Goal: Communication & Community: Answer question/provide support

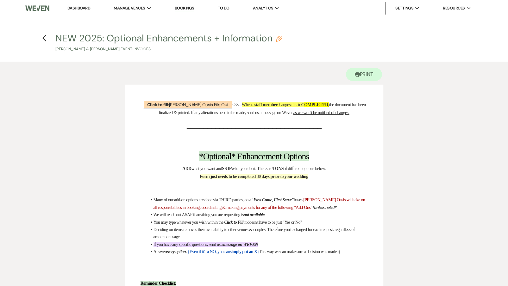
click at [86, 8] on link "Dashboard" at bounding box center [78, 7] width 23 height 5
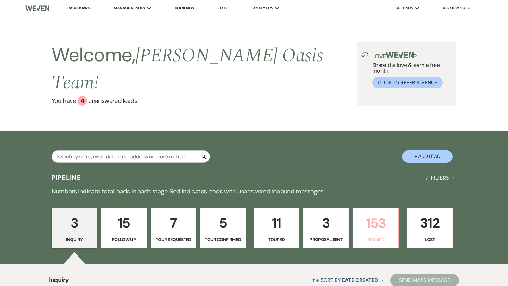
click at [384, 237] on p "Booked" at bounding box center [375, 240] width 37 height 7
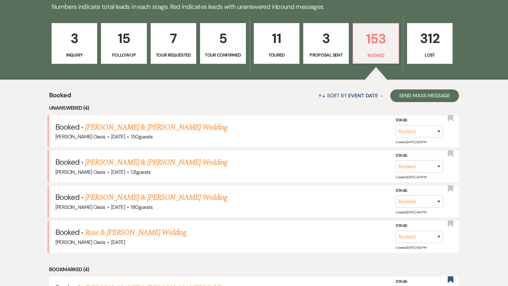
scroll to position [185, 0]
click at [107, 227] on link "Rose & [PERSON_NAME] Wedding" at bounding box center [135, 232] width 101 height 11
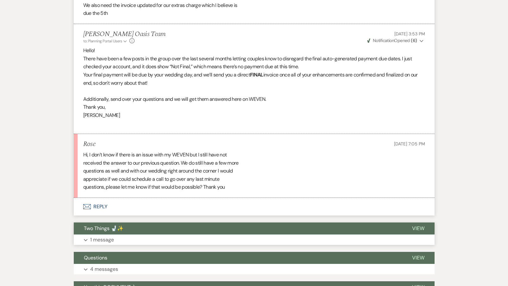
scroll to position [1068, 0]
click at [140, 198] on button "Envelope Reply" at bounding box center [254, 207] width 361 height 18
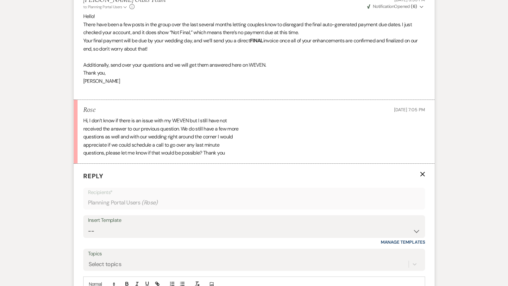
scroll to position [1118, 0]
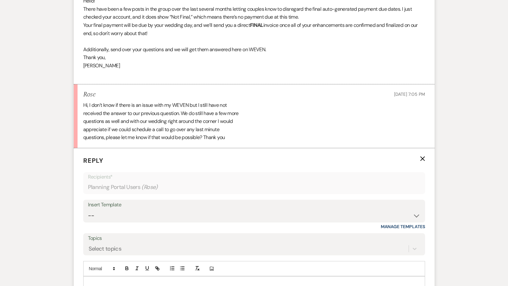
click at [113, 281] on p at bounding box center [254, 284] width 332 height 7
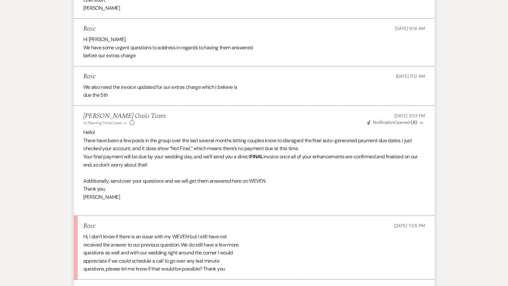
scroll to position [986, 0]
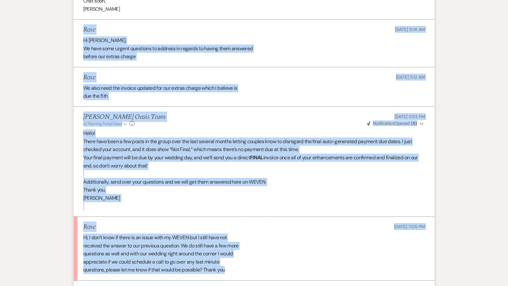
drag, startPoint x: 235, startPoint y: 248, endPoint x: 82, endPoint y: 16, distance: 277.8
copy ul "Lore Ips 73, 7242, 6:42 DO Si Ametcon, Ad elit sedd eiusmo temporinc ut laboree…"
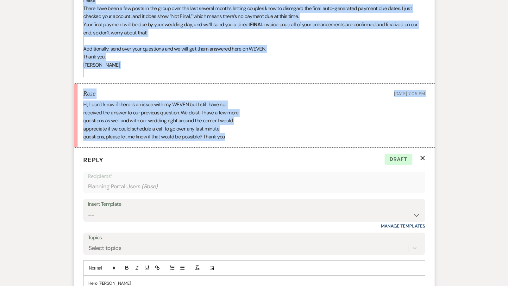
scroll to position [1121, 0]
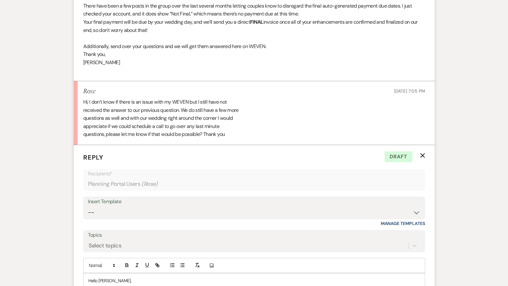
click at [200, 274] on div "Hello [PERSON_NAME], I do not see any questions in your account." at bounding box center [254, 285] width 341 height 22
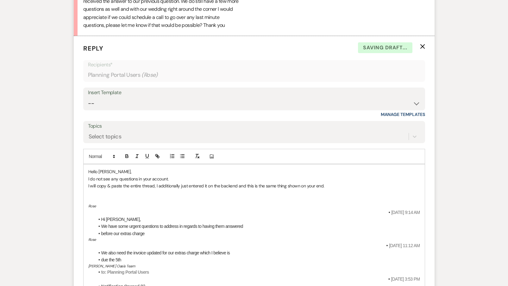
scroll to position [1232, 0]
click at [102, 216] on span "Hi [PERSON_NAME]," at bounding box center [121, 218] width 40 height 5
click at [104, 223] on span "We have some urgent questions to address in regards to having them answered" at bounding box center [172, 225] width 142 height 5
click at [100, 229] on li "before our extras charge" at bounding box center [257, 232] width 325 height 7
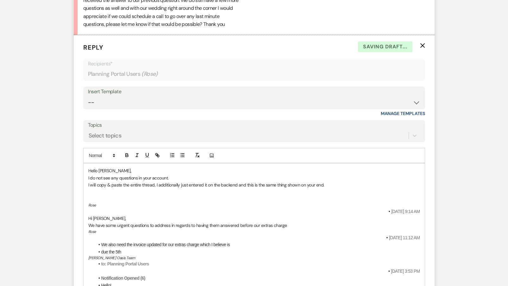
click at [86, 208] on div "Hello [PERSON_NAME], I do not see any questions in your account. I will copy & …" at bounding box center [254, 288] width 341 height 248
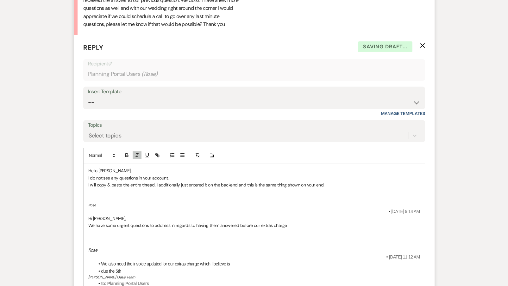
click at [102, 262] on span "We also need the invoice updated for our extras charge which I believe is" at bounding box center [165, 264] width 129 height 5
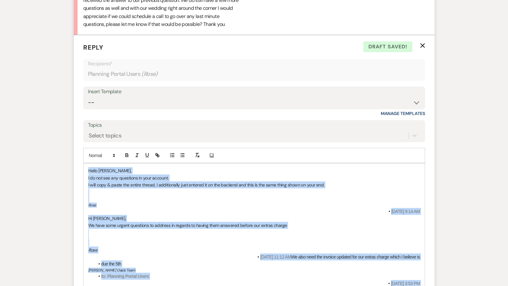
click at [137, 286] on strong "Notification Opened (6)" at bounding box center [123, 290] width 44 height 5
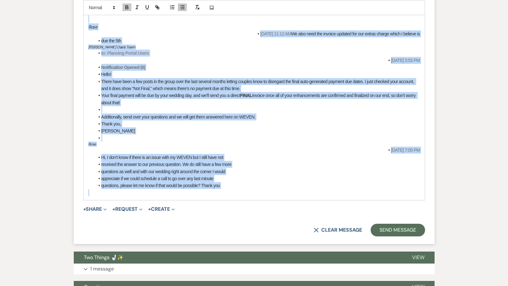
drag, startPoint x: 96, startPoint y: 178, endPoint x: 142, endPoint y: 303, distance: 133.9
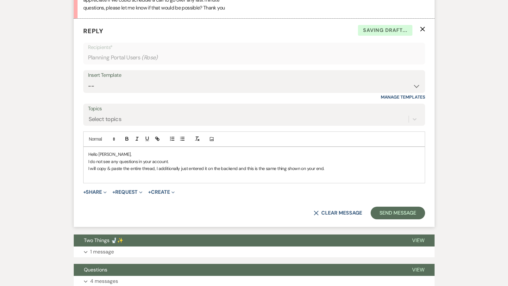
scroll to position [1249, 0]
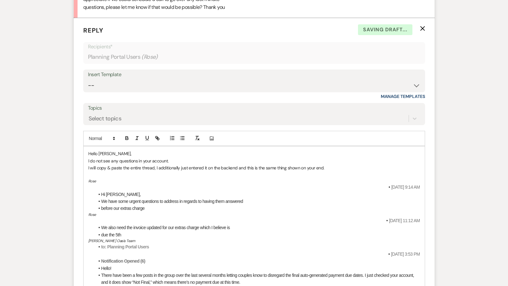
click at [101, 191] on span at bounding box center [101, 194] width 0 height 7
click at [100, 198] on li "We have some urgent questions to address in regards to having them answered" at bounding box center [257, 201] width 325 height 7
click at [101, 205] on span at bounding box center [101, 208] width 0 height 7
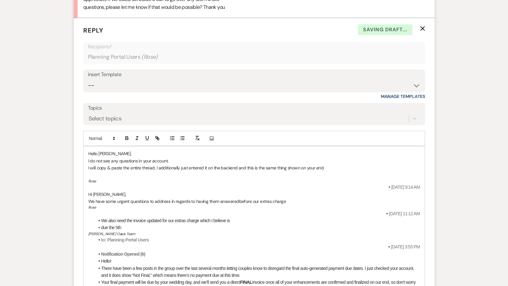
click at [293, 198] on p "We have some urgent questions to address in regards to having them answeredbefo…" at bounding box center [254, 201] width 332 height 7
click at [236, 199] on span "We have some urgent questions to address in regards to having them answeredbefo…" at bounding box center [187, 202] width 198 height 6
click at [308, 198] on p "We have some urgent questions to address in regards to having them answered bef…" at bounding box center [254, 201] width 332 height 7
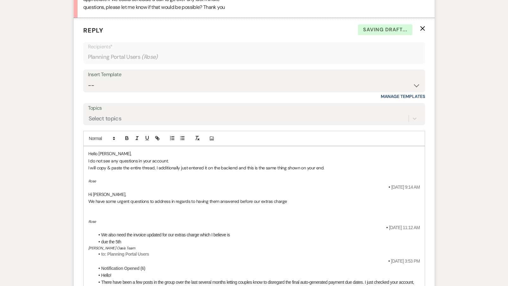
click at [101, 232] on li "We also need the invoice updated for our extras charge which I believe is" at bounding box center [257, 235] width 325 height 7
click at [102, 240] on span "due the 5th" at bounding box center [111, 242] width 20 height 5
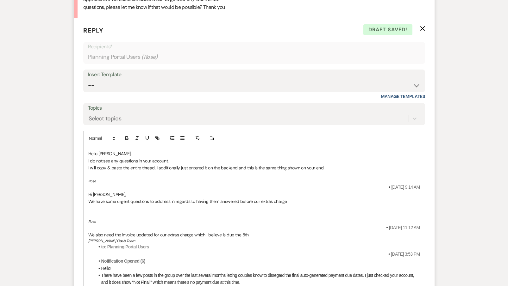
click at [271, 239] on h5 "[PERSON_NAME] Oasis Team" at bounding box center [254, 241] width 332 height 5
click at [264, 232] on p "We also need the invoice updated for our extras charge which I believe is due t…" at bounding box center [254, 235] width 332 height 7
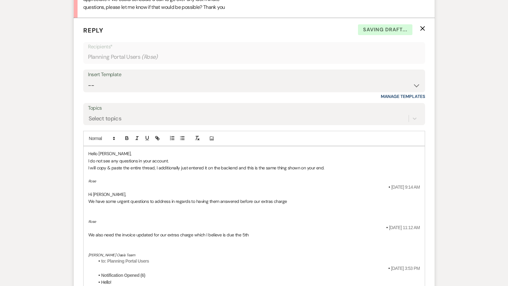
click at [92, 208] on div "Hello [PERSON_NAME], I do not see any questions in your account. I will copy & …" at bounding box center [254, 278] width 341 height 262
click at [92, 204] on div "Hello [PERSON_NAME], I do not see any questions in your account. I will copy & …" at bounding box center [254, 278] width 341 height 262
click at [88, 206] on div "Hello [PERSON_NAME], I do not see any questions in your account. I will copy & …" at bounding box center [254, 278] width 341 height 262
click at [100, 258] on li "to: Planning Portal Users" at bounding box center [257, 261] width 325 height 7
click at [101, 273] on strong "Notification Opened (6)" at bounding box center [123, 275] width 44 height 5
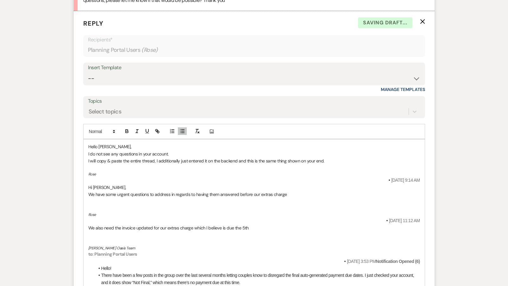
scroll to position [1256, 0]
drag, startPoint x: 100, startPoint y: 244, endPoint x: 100, endPoint y: 248, distance: 3.8
click at [100, 272] on li "There have been a few posts in the group over the last several months letting c…" at bounding box center [257, 279] width 325 height 14
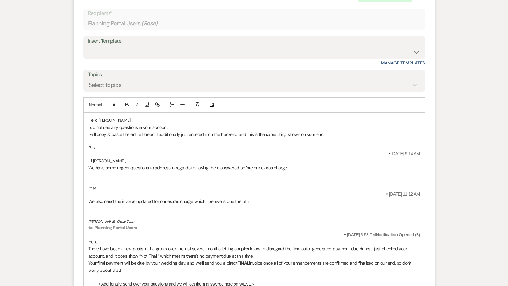
scroll to position [1286, 0]
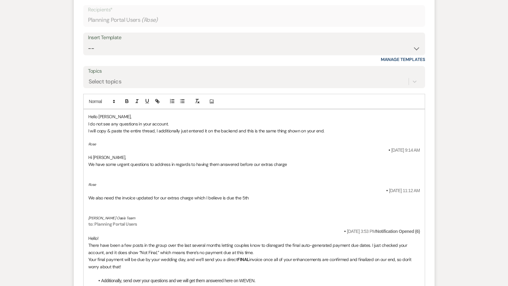
click at [101, 278] on li "Additionally, send over your questions and we will get them answered here on WE…" at bounding box center [257, 281] width 325 height 7
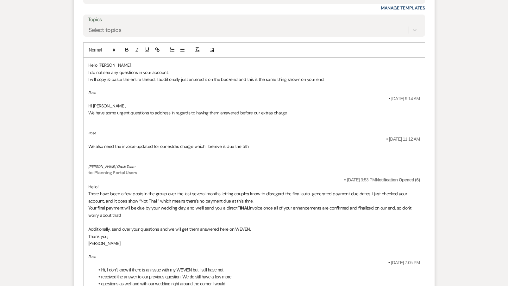
scroll to position [1339, 0]
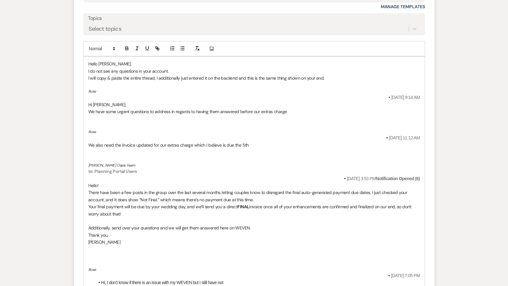
click at [329, 82] on p at bounding box center [254, 85] width 332 height 7
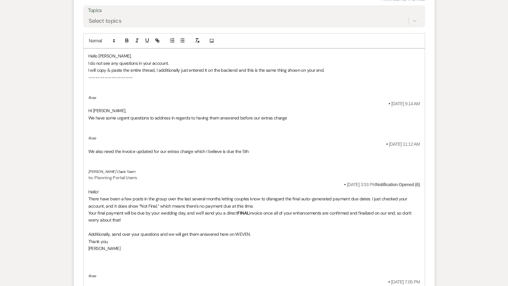
scroll to position [1348, 0]
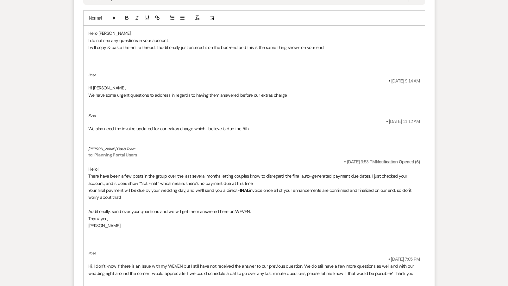
scroll to position [1373, 0]
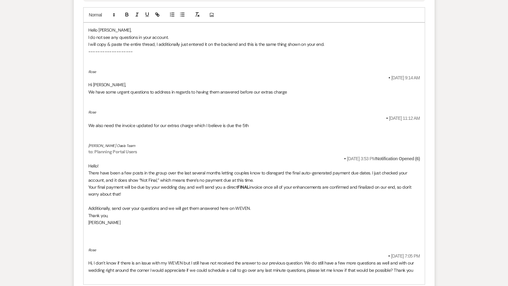
click at [416, 260] on p "Hi, I don’t know if there is an issue with my WEVEN but I still have not receiv…" at bounding box center [254, 267] width 332 height 14
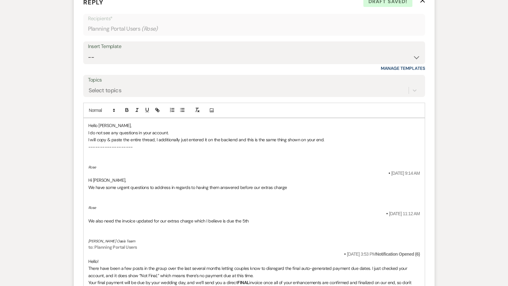
scroll to position [1277, 0]
drag, startPoint x: 118, startPoint y: 110, endPoint x: 82, endPoint y: 110, distance: 36.1
click at [82, 110] on form "Reply X Draft Recipients* Planning Portal Users ( Rose ) Insert Template -- WEL…" at bounding box center [254, 207] width 361 height 435
click at [166, 129] on p "There are no questions in your account." at bounding box center [254, 132] width 332 height 7
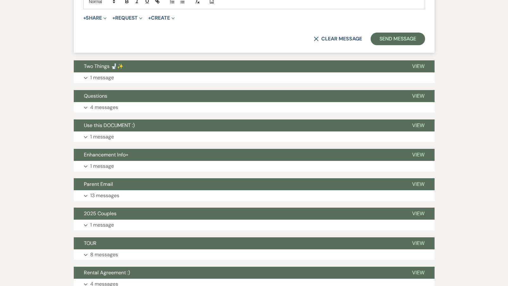
scroll to position [1653, 0]
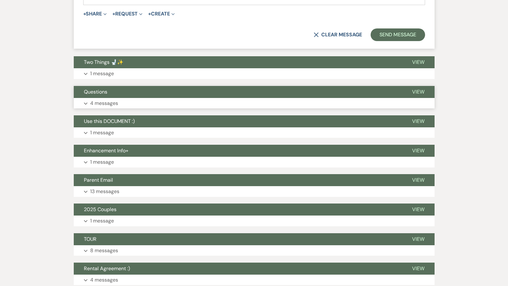
click at [144, 86] on button "Questions" at bounding box center [238, 92] width 328 height 12
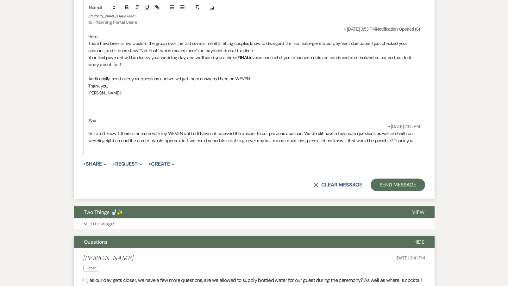
scroll to position [1224, 0]
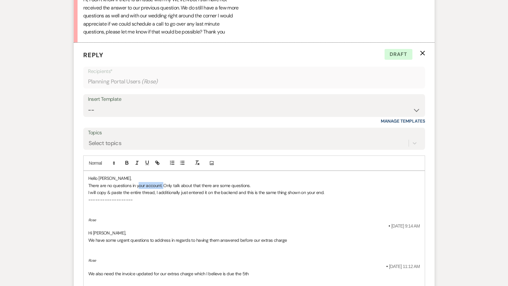
drag, startPoint x: 163, startPoint y: 162, endPoint x: 138, endPoint y: 161, distance: 24.7
click at [138, 182] on p "There are no questions in your account. Only talk about that there are some que…" at bounding box center [254, 185] width 332 height 7
drag, startPoint x: 112, startPoint y: 163, endPoint x: 87, endPoint y: 163, distance: 25.0
click at [265, 182] on p "I am very sorry, there are questions in this thread. Only talk about that there…" at bounding box center [254, 185] width 332 height 7
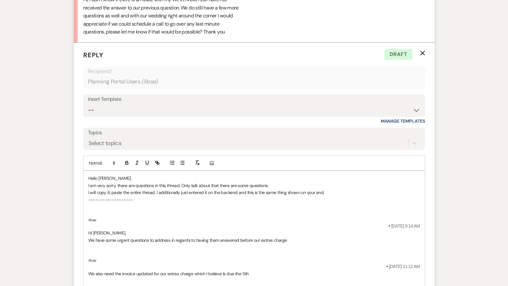
click at [293, 175] on p "Hello [PERSON_NAME]," at bounding box center [254, 178] width 332 height 7
click at [273, 182] on p "I am very sorry, there are questions in this thread. Only talk about that there…" at bounding box center [254, 185] width 332 height 7
click at [338, 189] on p "I will copy & paste the entire thread, I additionally just entered it on the ba…" at bounding box center [254, 192] width 332 height 7
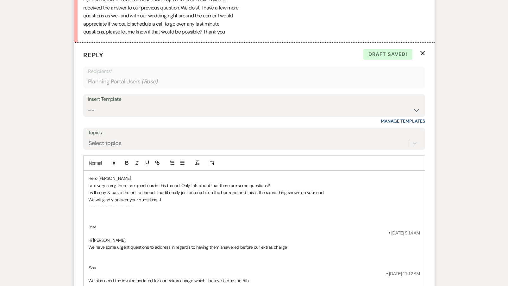
click at [115, 197] on p "We will gladly answer your questions. J" at bounding box center [254, 200] width 332 height 7
click at [141, 197] on p "We will gladly get you answer your questions. J" at bounding box center [254, 200] width 332 height 7
click at [144, 197] on p "We will gladly get you answer your questions. J" at bounding box center [254, 200] width 332 height 7
click at [186, 204] on p "-------------------" at bounding box center [254, 207] width 332 height 7
click at [184, 197] on p "We will gladly get you answers to your questions. J" at bounding box center [254, 200] width 332 height 7
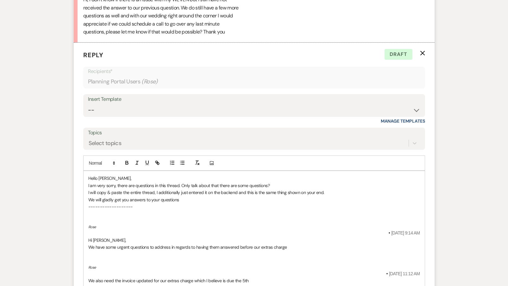
click at [136, 182] on p "I am very sorry, there are questions in this thread. Only talk about that there…" at bounding box center [254, 185] width 332 height 7
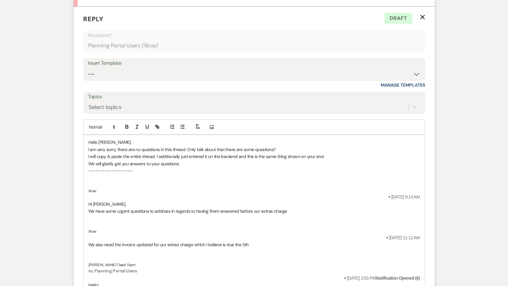
scroll to position [1303, 0]
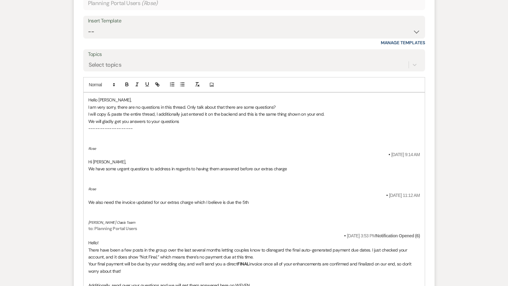
click at [195, 118] on p "We will gladly get you answers to your questions" at bounding box center [254, 121] width 332 height 7
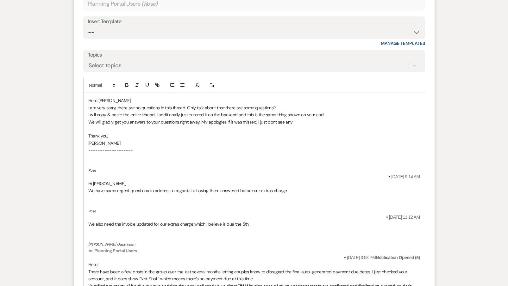
scroll to position [1321, 0]
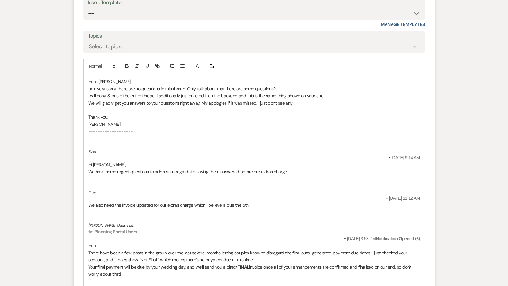
click at [121, 78] on p "Hello [PERSON_NAME]," at bounding box center [254, 81] width 332 height 7
click at [185, 85] on p "I am very sorry, there are no questions in this thread. Only talk about that th…" at bounding box center [254, 88] width 332 height 7
click at [245, 85] on p "I am very sorry, there are no questions in this thread that I am seeing, only t…" at bounding box center [254, 88] width 332 height 7
click at [233, 100] on p "We will gladly get you answers to your questions right away. My apologies if it…" at bounding box center [254, 103] width 332 height 7
click at [294, 100] on p "We will gladly get you answers to your questions right away. My apologies if it…" at bounding box center [254, 103] width 332 height 7
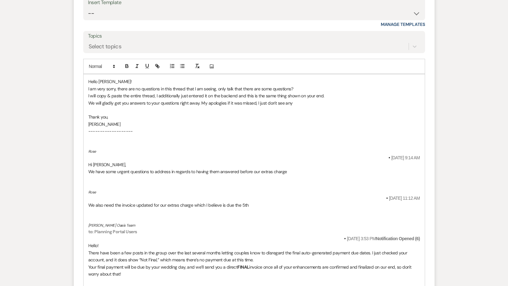
click at [292, 100] on p "We will gladly get you answers to your questions right away. My apologies if it…" at bounding box center [254, 103] width 332 height 7
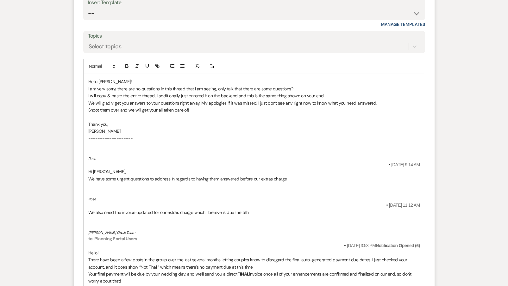
click at [156, 107] on p "Shoot them over and we will get your all taken care of!" at bounding box center [254, 110] width 332 height 7
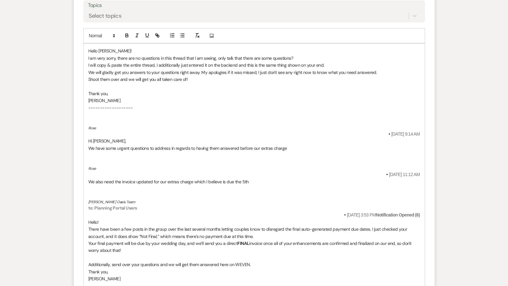
scroll to position [1352, 0]
click at [120, 111] on p at bounding box center [254, 114] width 332 height 7
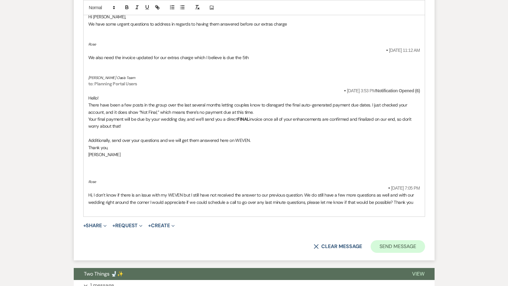
click at [409, 241] on button "Send Message" at bounding box center [398, 247] width 54 height 13
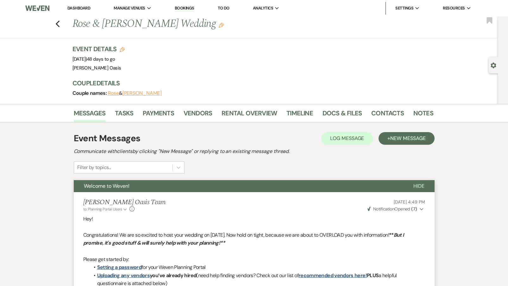
scroll to position [0, 0]
click at [81, 8] on link "Dashboard" at bounding box center [78, 7] width 23 height 5
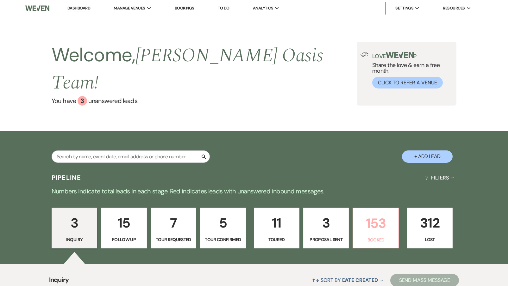
click at [374, 218] on p "153" at bounding box center [375, 223] width 37 height 21
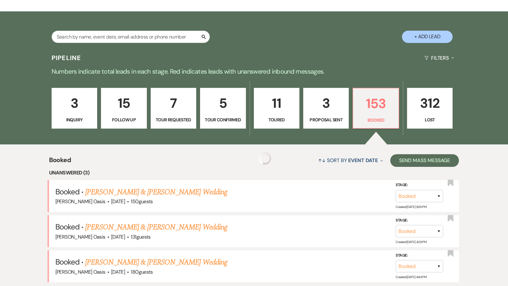
scroll to position [189, 0]
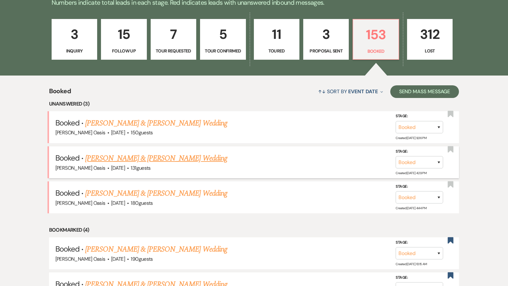
click at [158, 153] on link "[PERSON_NAME] & [PERSON_NAME] Wedding" at bounding box center [156, 158] width 142 height 11
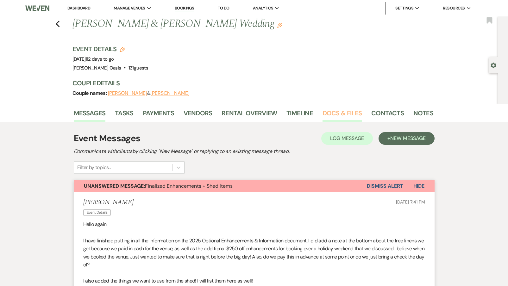
click at [348, 114] on link "Docs & Files" at bounding box center [342, 115] width 39 height 14
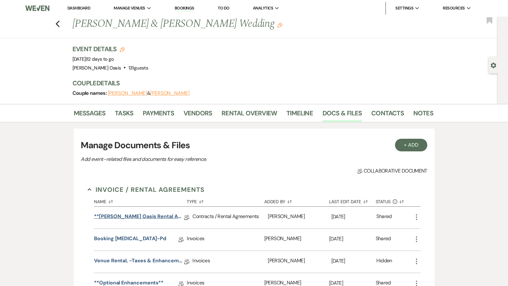
scroll to position [84, 0]
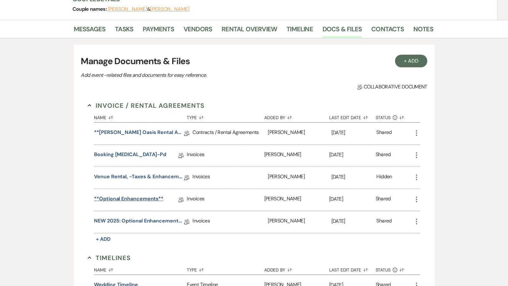
click at [143, 199] on link "**Optional Enhancements**" at bounding box center [128, 200] width 69 height 10
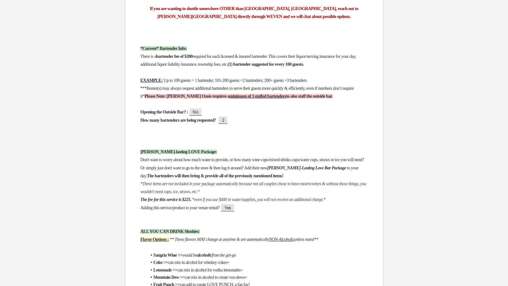
scroll to position [1576, 0]
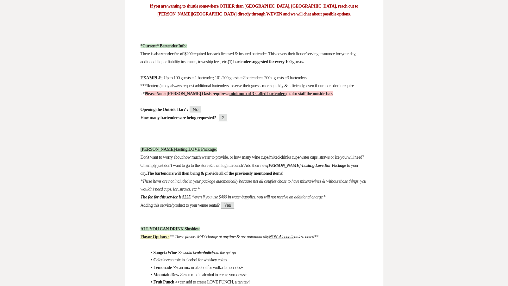
scroll to position [84, 0]
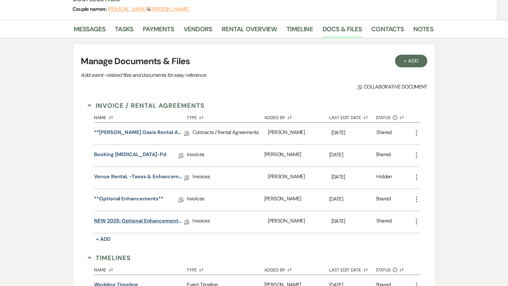
click at [122, 224] on link "NEW 2025: Optional Enhancements + Information" at bounding box center [139, 222] width 90 height 10
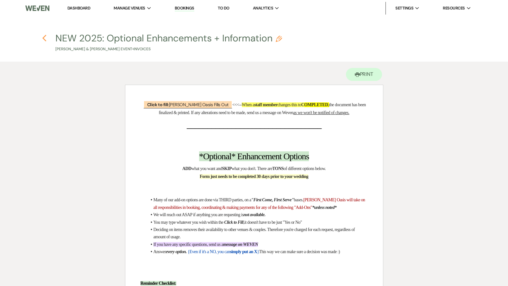
click at [45, 36] on use "button" at bounding box center [44, 38] width 4 height 7
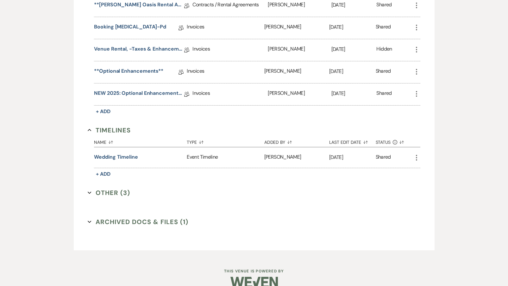
scroll to position [221, 0]
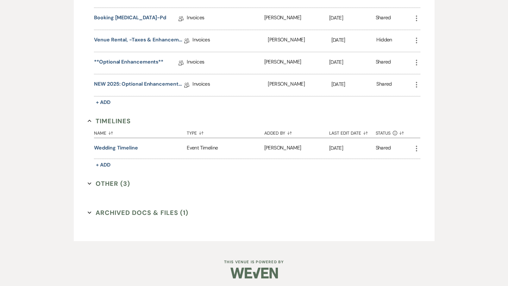
click at [132, 213] on button "Archived Docs & Files (1) Expand" at bounding box center [138, 212] width 101 height 9
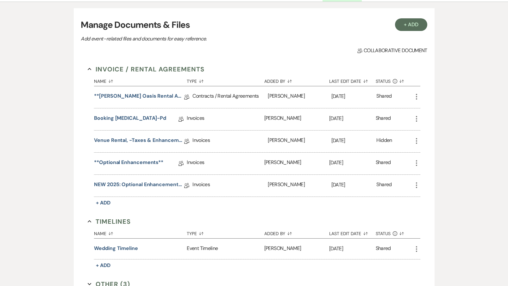
scroll to position [120, 0]
click at [135, 164] on link "**Optional Enhancements**" at bounding box center [128, 164] width 69 height 10
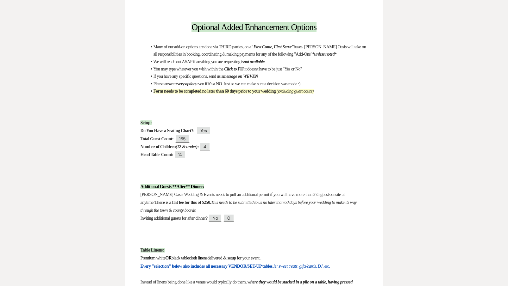
scroll to position [91, 0]
